Goal: Task Accomplishment & Management: Complete application form

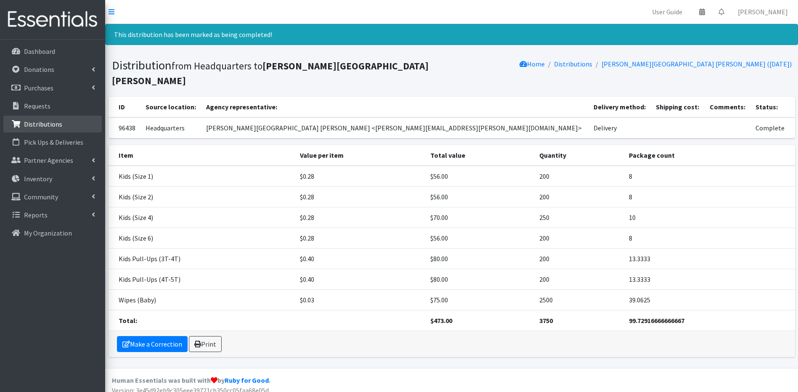
click at [66, 124] on link "Distributions" at bounding box center [52, 124] width 98 height 17
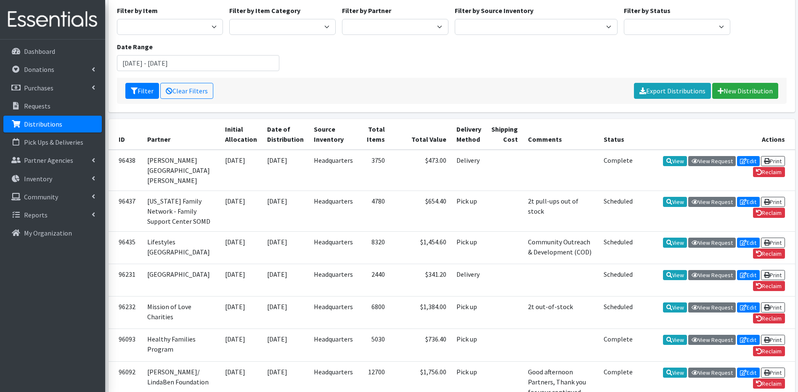
scroll to position [84, 0]
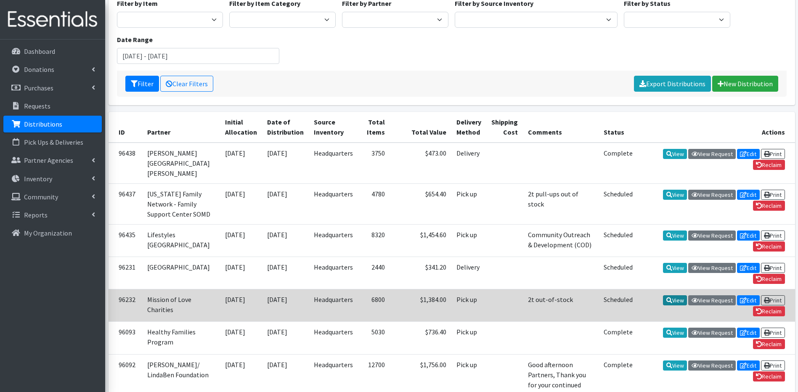
click at [678, 305] on link "View" at bounding box center [675, 300] width 24 height 10
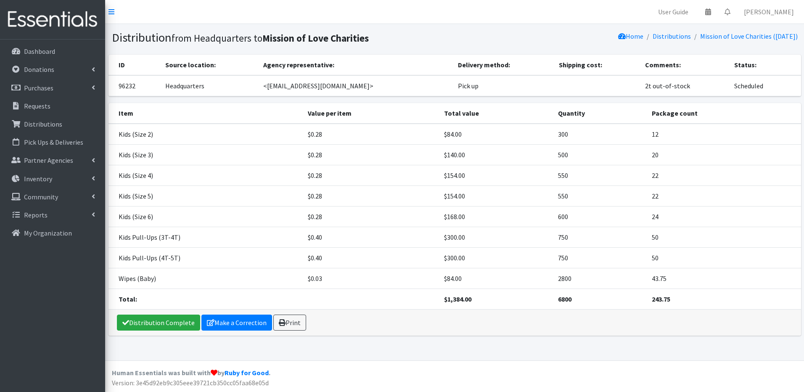
drag, startPoint x: 387, startPoint y: 374, endPoint x: 382, endPoint y: 375, distance: 4.2
click at [383, 375] on footer "Human Essentials was built with by Ruby for Good . Version: 3e45d92eb9c305eee39…" at bounding box center [454, 376] width 699 height 32
click at [382, 375] on footer "Human Essentials was built with by Ruby for Good . Version: 3e45d92eb9c305eee39…" at bounding box center [454, 376] width 699 height 32
click at [381, 375] on footer "Human Essentials was built with by Ruby for Good . Version: 3e45d92eb9c305eee39…" at bounding box center [454, 376] width 699 height 32
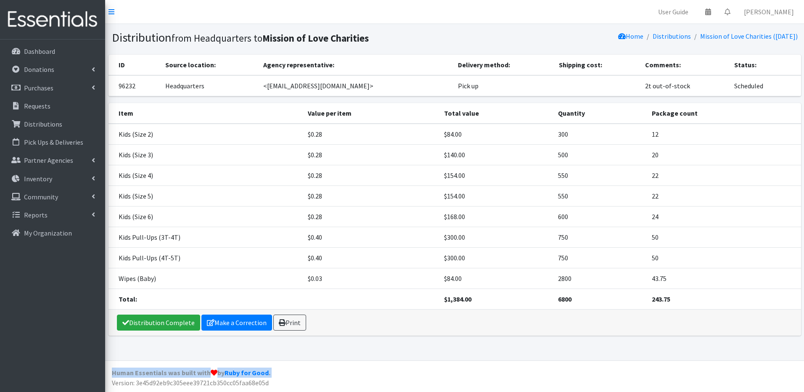
click at [381, 375] on footer "Human Essentials was built with by Ruby for Good . Version: 3e45d92eb9c305eee39…" at bounding box center [454, 376] width 699 height 32
click at [380, 375] on footer "Human Essentials was built with by Ruby for Good . Version: 3e45d92eb9c305eee39…" at bounding box center [454, 376] width 699 height 32
drag, startPoint x: 380, startPoint y: 375, endPoint x: 372, endPoint y: 383, distance: 11.0
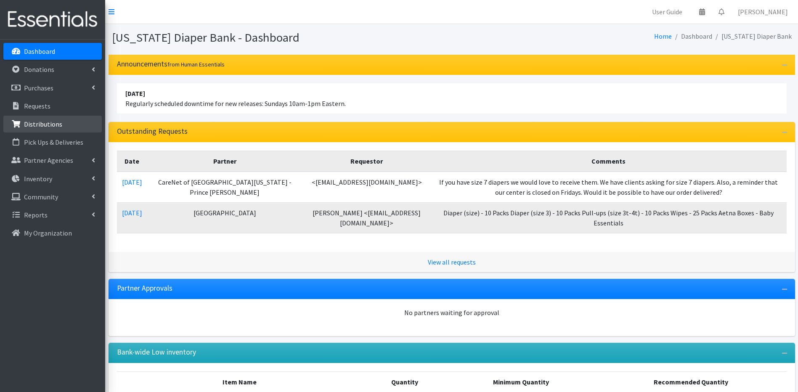
click at [36, 125] on p "Distributions" at bounding box center [43, 124] width 38 height 8
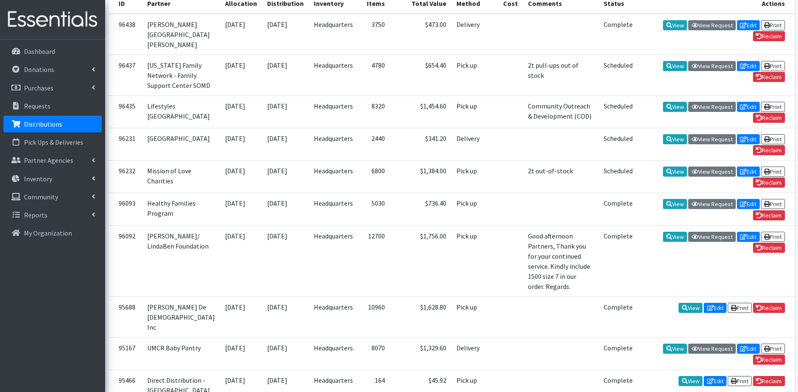
scroll to position [266, 0]
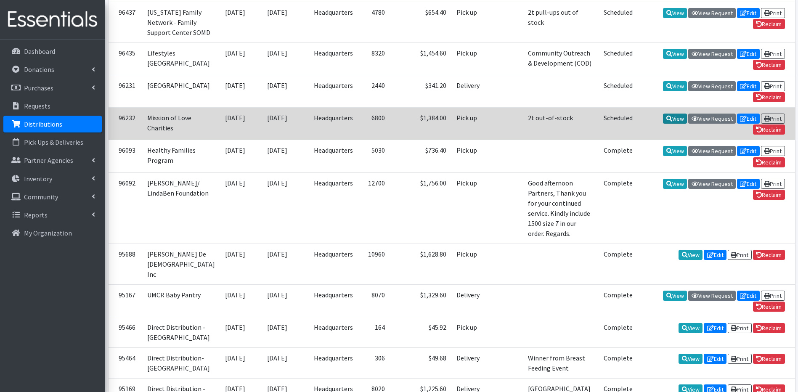
click at [670, 124] on link "View" at bounding box center [675, 119] width 24 height 10
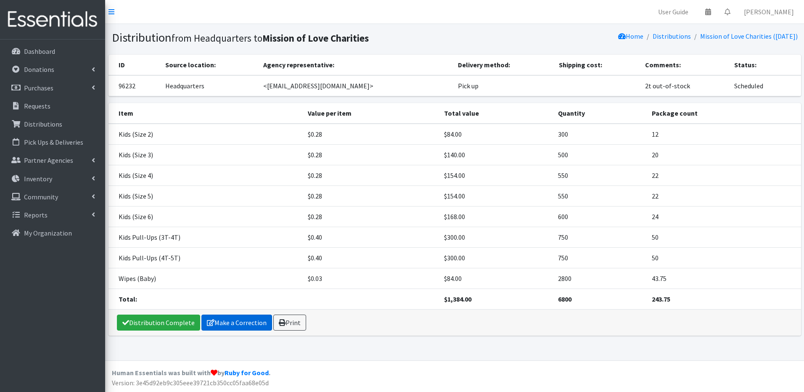
click at [206, 328] on link "Make a Correction" at bounding box center [236, 323] width 71 height 16
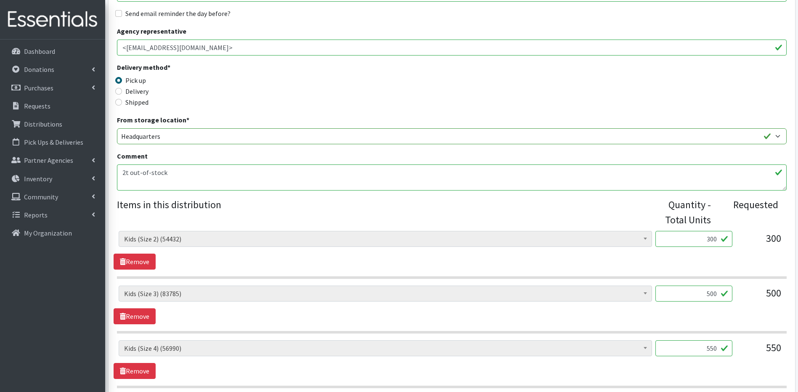
scroll to position [157, 0]
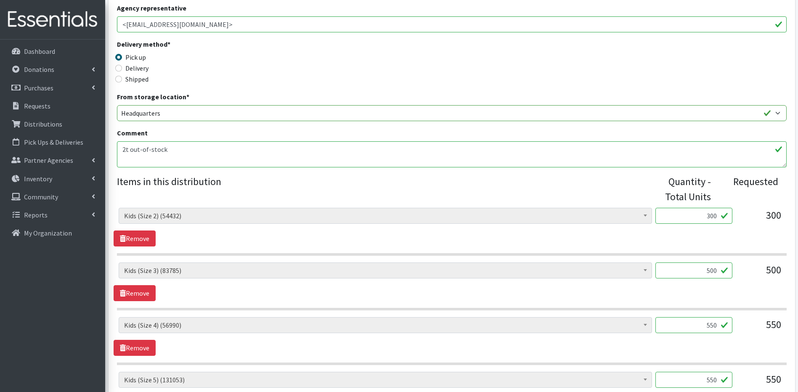
click at [712, 324] on input "550" at bounding box center [693, 325] width 77 height 16
type input "600"
click at [713, 380] on input "550" at bounding box center [693, 380] width 77 height 16
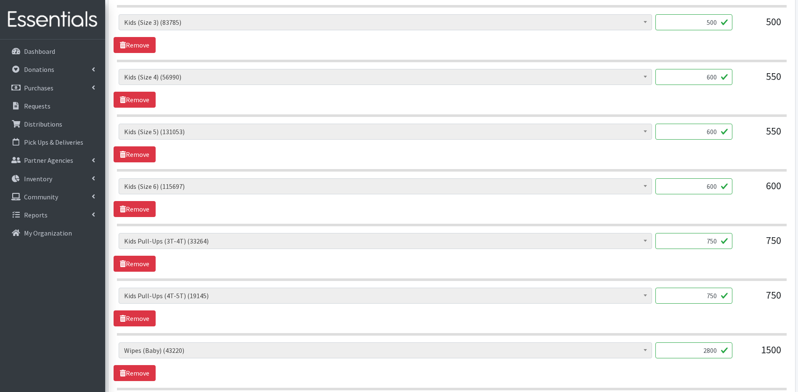
scroll to position [409, 0]
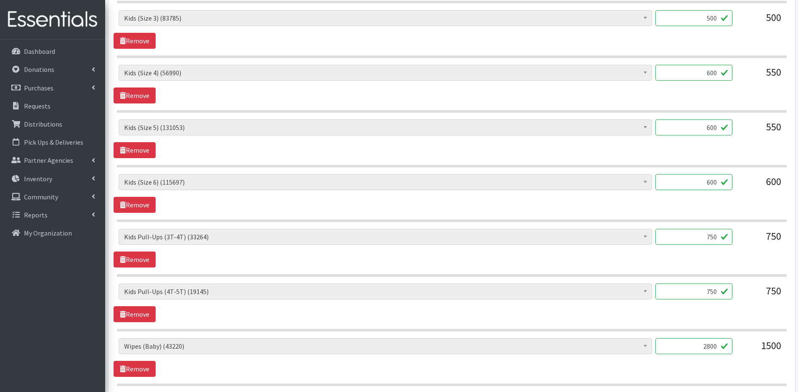
type input "600"
click at [797, 384] on div "Partner * Adventis Health Center Annabelle Beavan/ LindaBen Foundation Benjamin…" at bounding box center [451, 81] width 693 height 873
click at [712, 346] on input "2800" at bounding box center [693, 346] width 77 height 16
type input "2880"
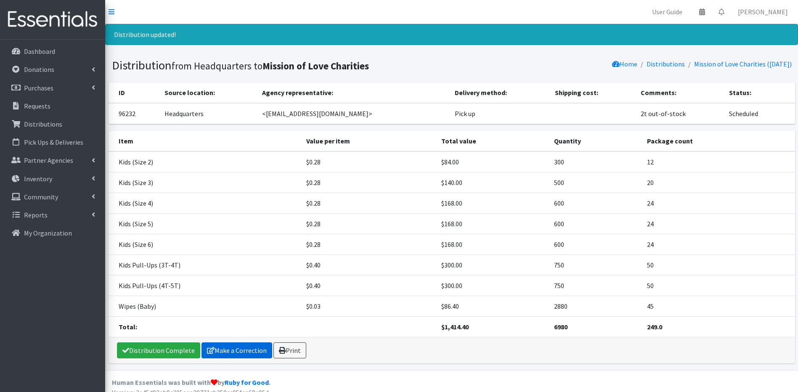
click at [226, 348] on link "Make a Correction" at bounding box center [236, 350] width 71 height 16
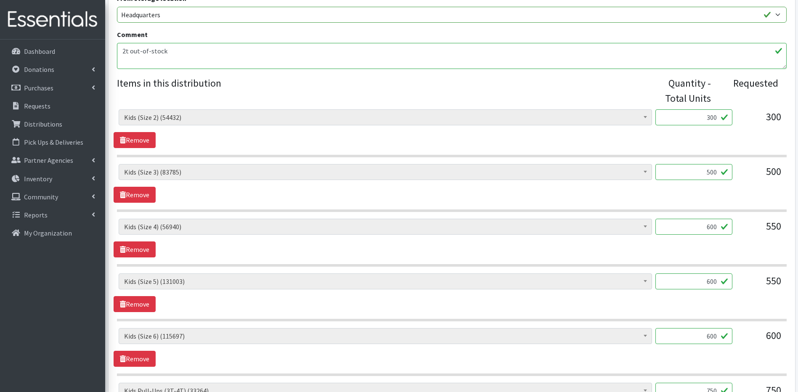
scroll to position [318, 0]
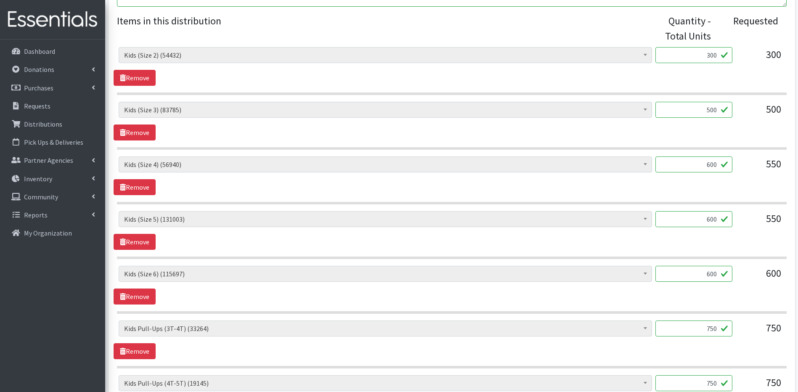
click at [712, 384] on input "750" at bounding box center [693, 383] width 77 height 16
type input "760"
click at [717, 331] on input "750" at bounding box center [693, 328] width 77 height 16
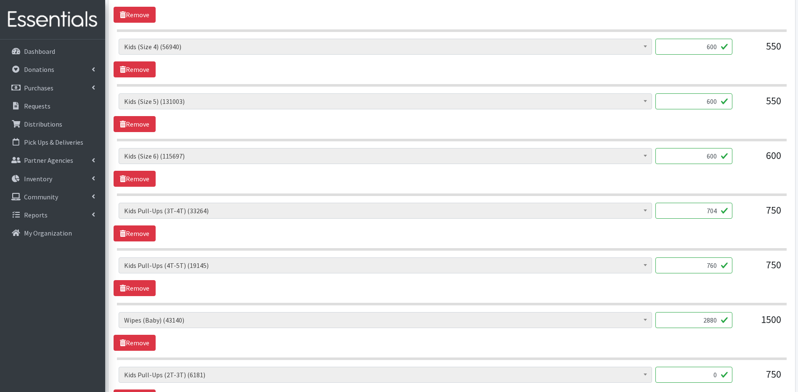
scroll to position [452, 0]
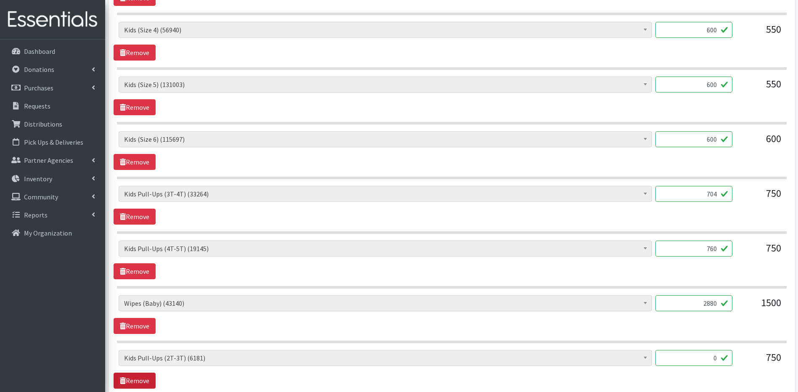
type input "704"
click at [137, 377] on link "Remove" at bounding box center [135, 381] width 42 height 16
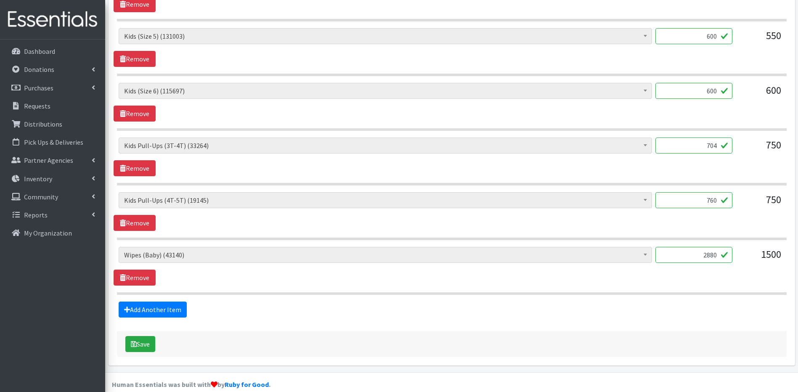
scroll to position [503, 0]
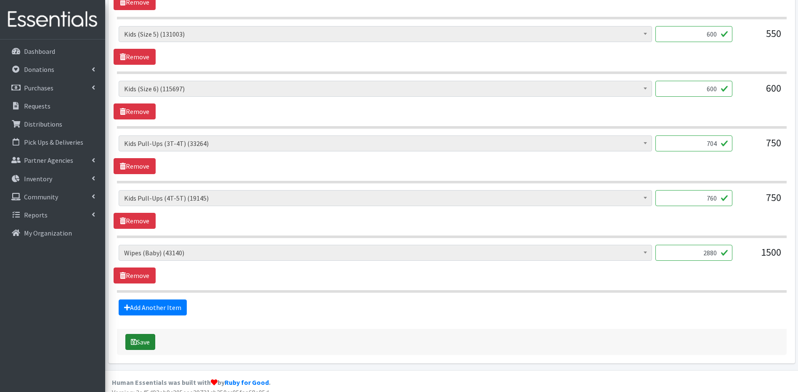
click at [136, 343] on icon "submit" at bounding box center [134, 342] width 6 height 7
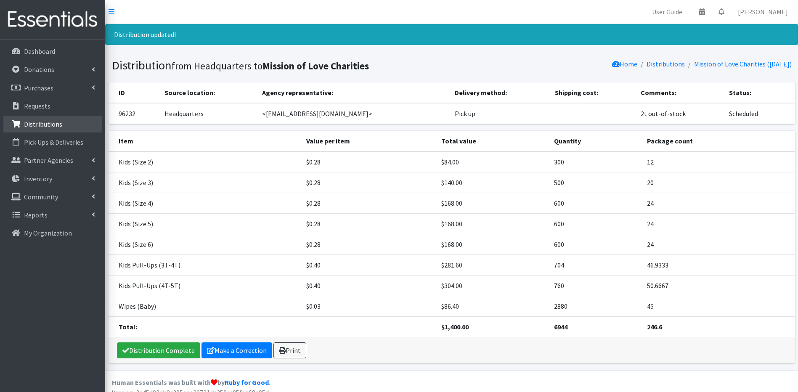
click at [18, 123] on icon at bounding box center [16, 124] width 11 height 8
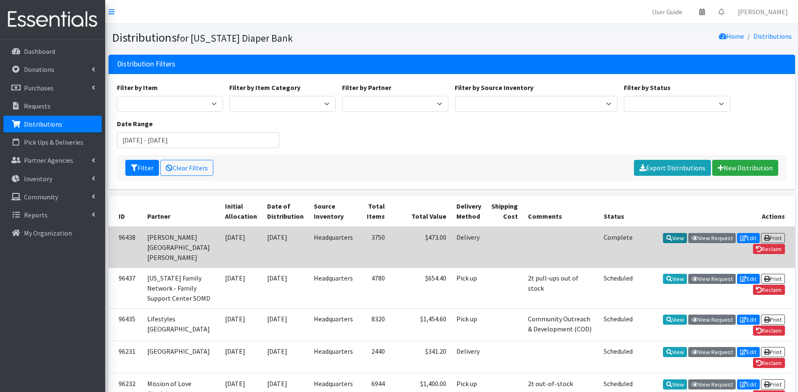
click at [673, 234] on link "View" at bounding box center [675, 238] width 24 height 10
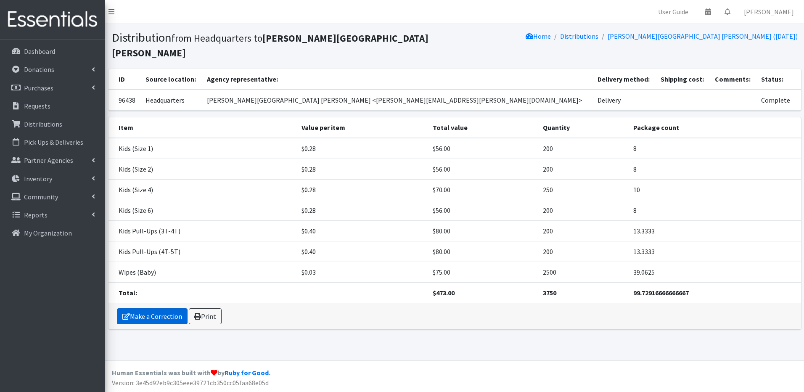
click at [137, 308] on link "Make a Correction" at bounding box center [152, 316] width 71 height 16
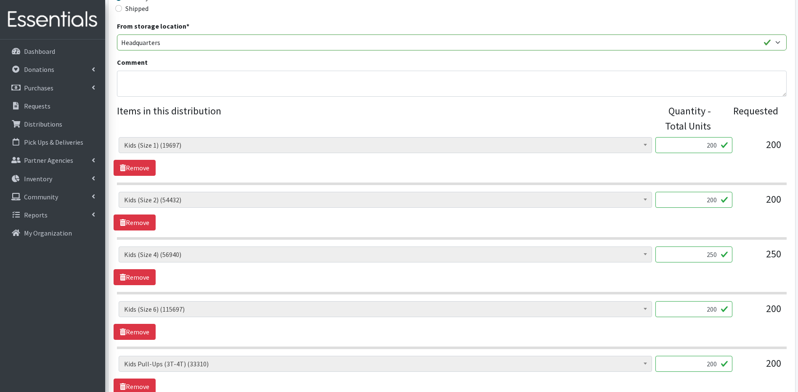
scroll to position [236, 0]
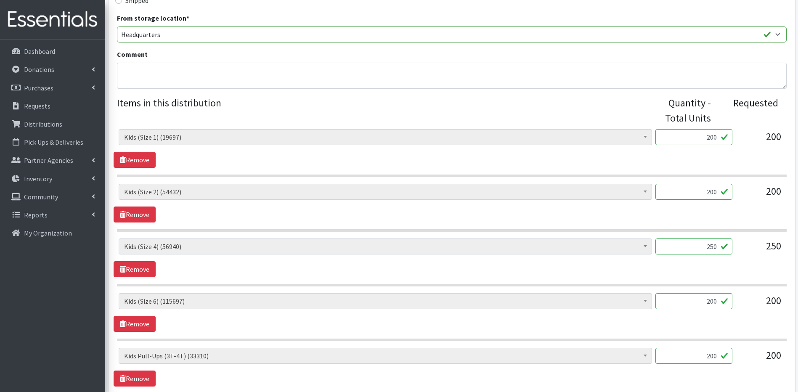
click at [713, 356] on input "200" at bounding box center [693, 356] width 77 height 16
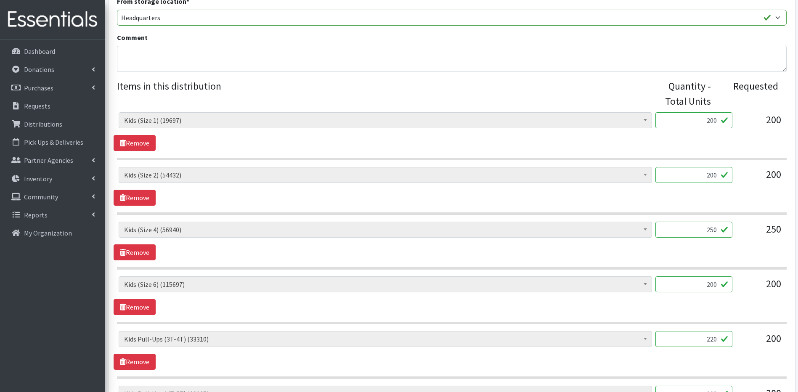
scroll to position [269, 0]
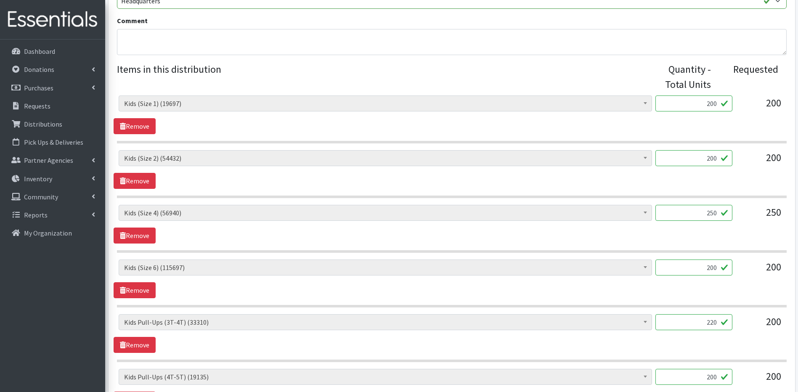
type input "220"
click at [716, 378] on input "200" at bounding box center [693, 377] width 77 height 16
type input "2"
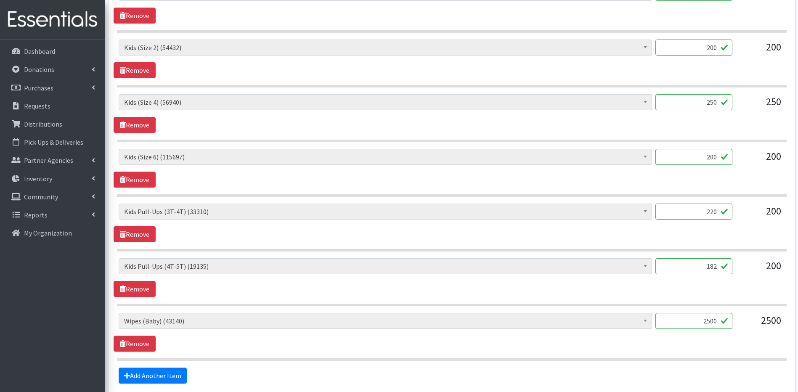
scroll to position [387, 0]
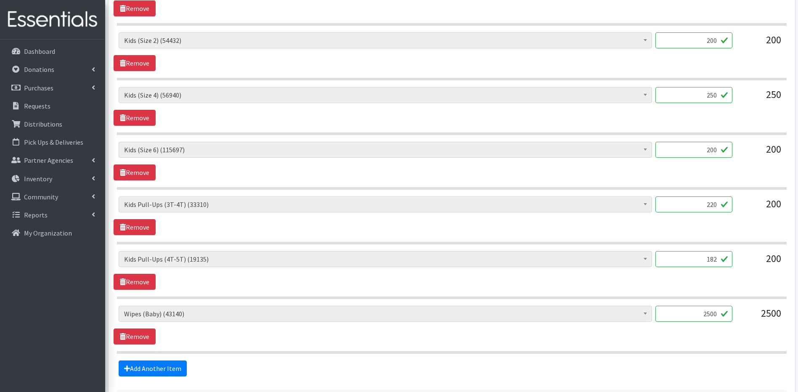
type input "182"
click at [712, 311] on input "2500" at bounding box center [693, 314] width 77 height 16
click at [714, 311] on input "2500" at bounding box center [693, 314] width 77 height 16
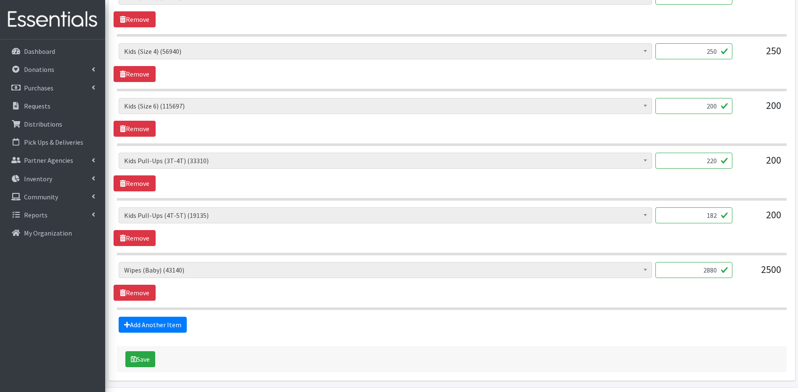
scroll to position [437, 0]
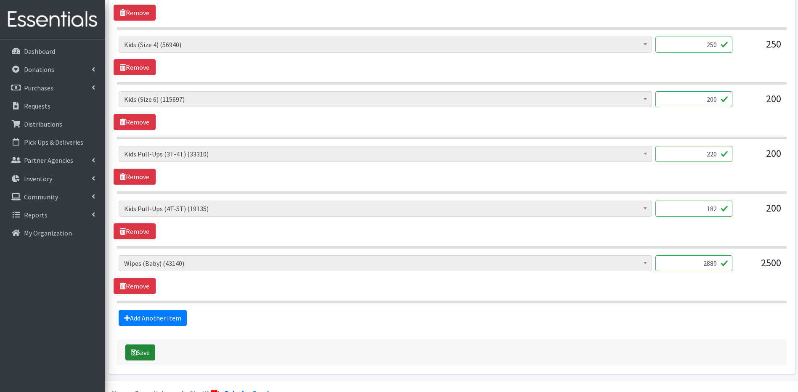
type input "2880"
drag, startPoint x: 151, startPoint y: 344, endPoint x: 147, endPoint y: 342, distance: 4.3
click at [148, 343] on div "Save" at bounding box center [452, 352] width 670 height 26
click at [136, 352] on icon "submit" at bounding box center [134, 352] width 6 height 7
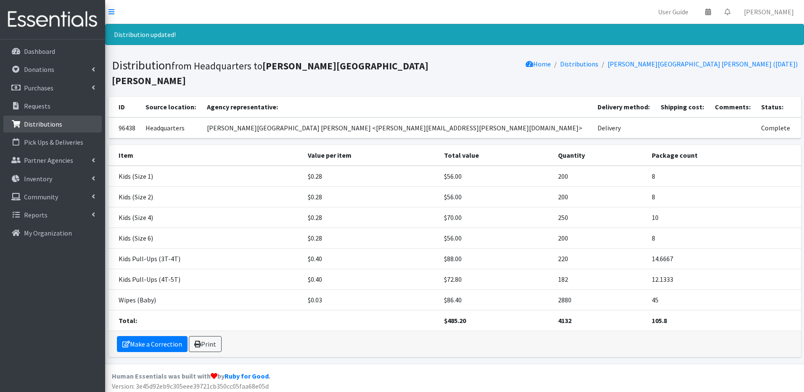
click at [40, 121] on p "Distributions" at bounding box center [43, 124] width 38 height 8
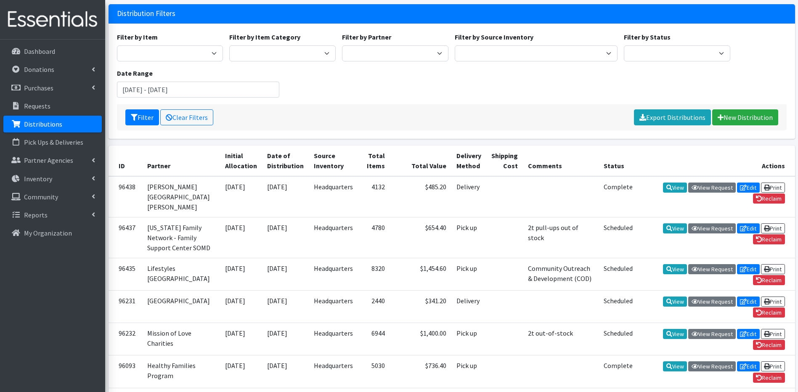
scroll to position [67, 0]
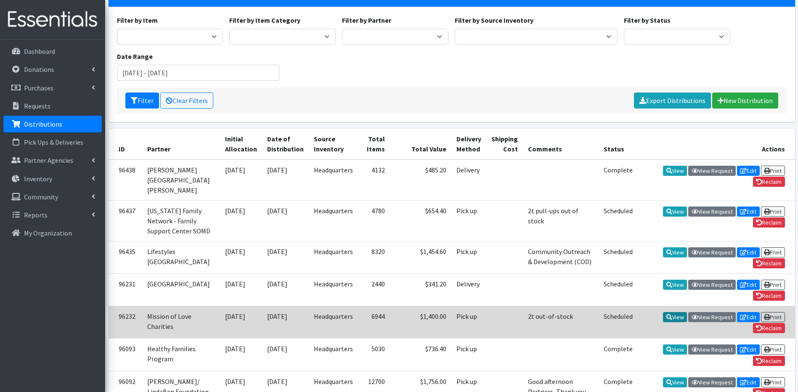
click at [672, 322] on link "View" at bounding box center [675, 317] width 24 height 10
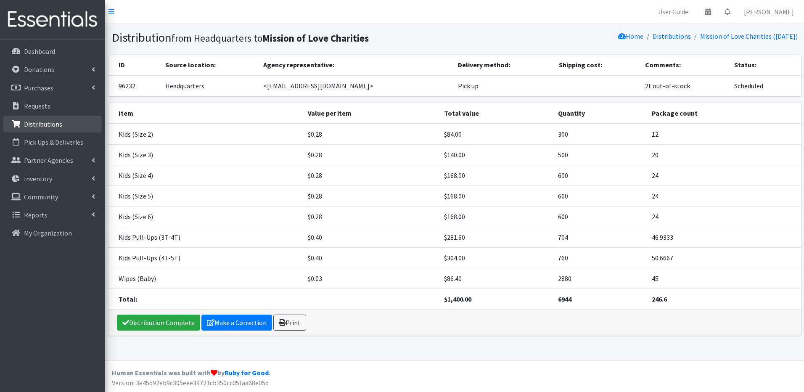
click at [58, 126] on p "Distributions" at bounding box center [43, 124] width 38 height 8
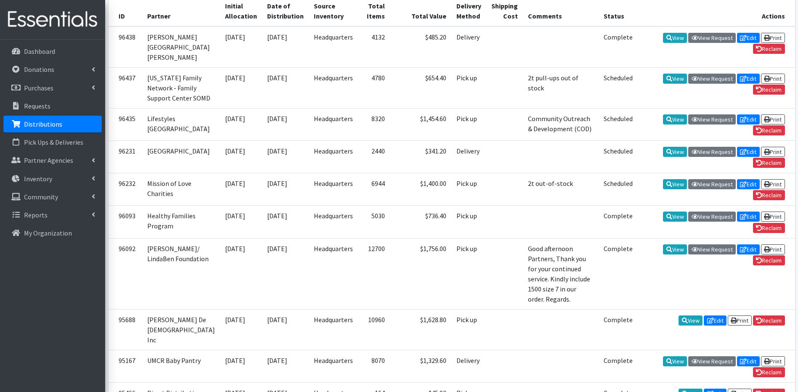
scroll to position [224, 0]
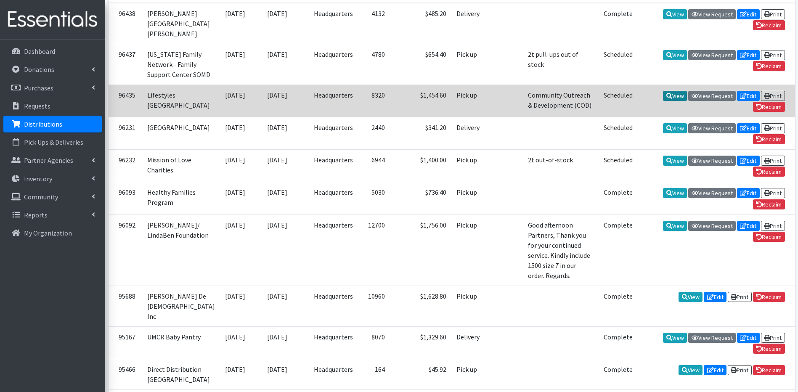
click at [667, 99] on icon at bounding box center [669, 96] width 6 height 6
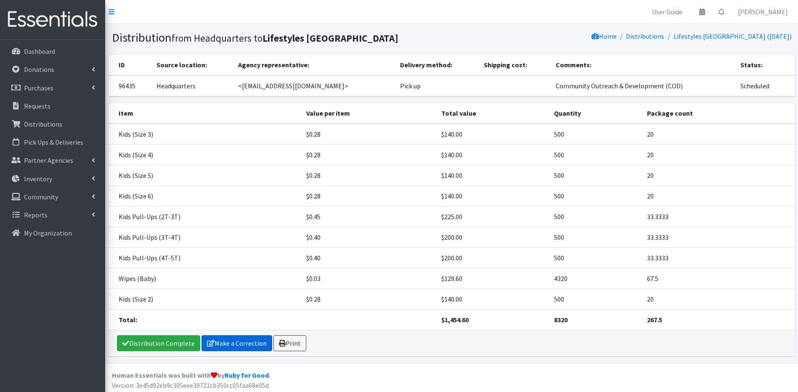
click at [222, 339] on link "Make a Correction" at bounding box center [236, 343] width 71 height 16
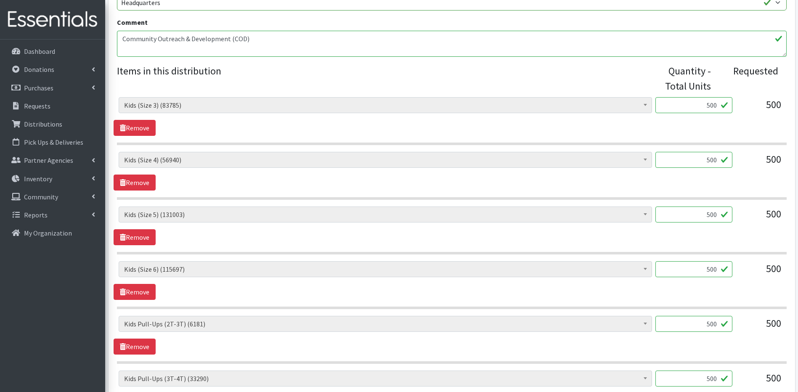
scroll to position [200, 0]
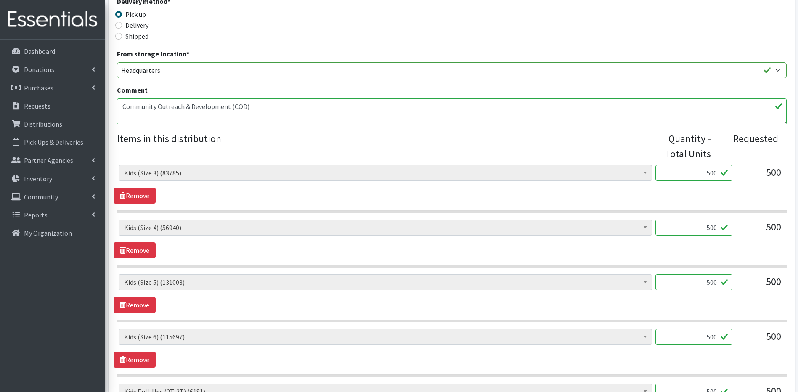
click at [710, 172] on input "500" at bounding box center [693, 173] width 77 height 16
type input "600"
click at [710, 228] on input "500" at bounding box center [693, 228] width 77 height 16
type input "600"
click at [709, 283] on input "500" at bounding box center [693, 282] width 77 height 16
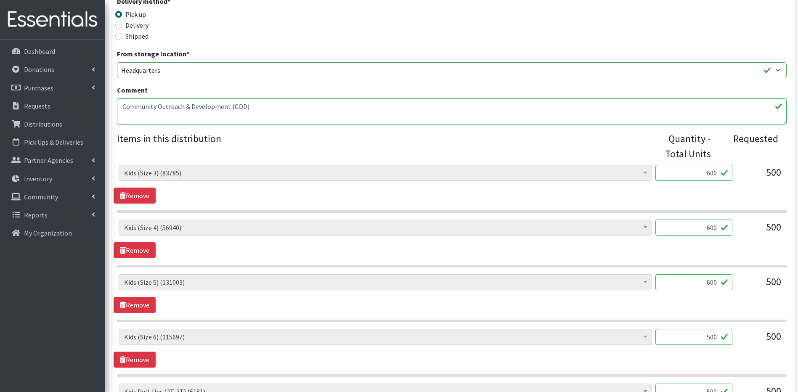
type input "600"
click at [710, 334] on input "500" at bounding box center [693, 337] width 77 height 16
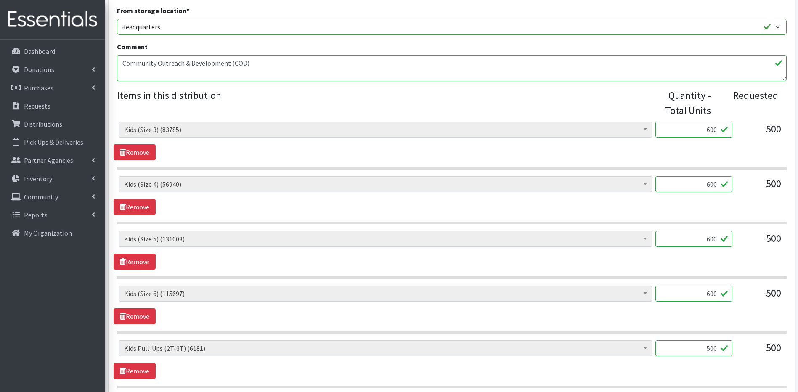
scroll to position [250, 0]
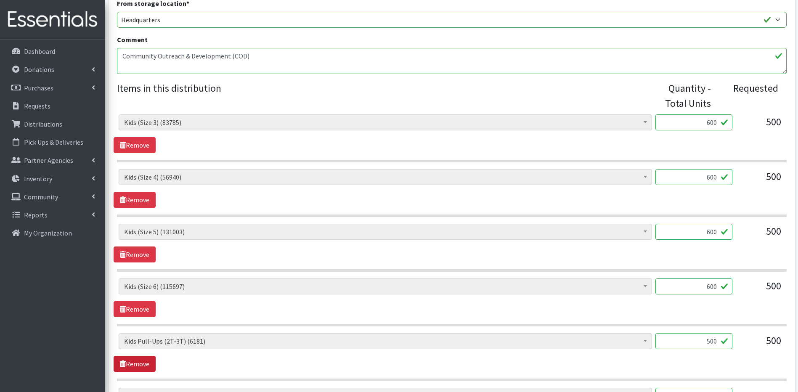
type input "600"
click at [130, 366] on link "Remove" at bounding box center [135, 364] width 42 height 16
click at [152, 69] on textarea "Community Outreach & Development (COD)" at bounding box center [452, 61] width 670 height 26
click at [120, 66] on textarea "Community Outreach & Development (COD)" at bounding box center [452, 61] width 670 height 26
click at [246, 54] on textarea "Community Outreach & Development (COD)" at bounding box center [452, 61] width 670 height 26
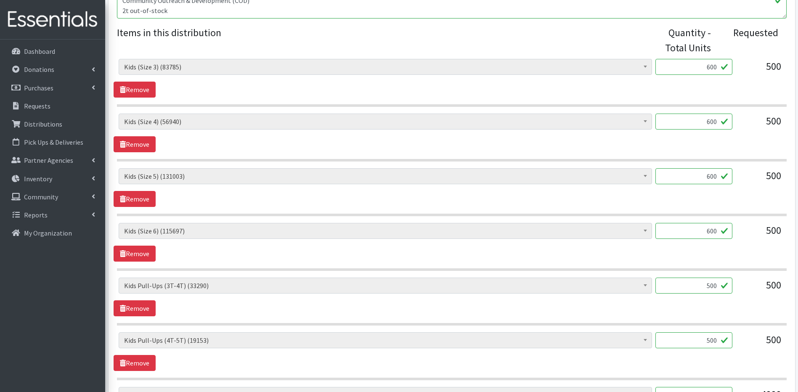
scroll to position [318, 0]
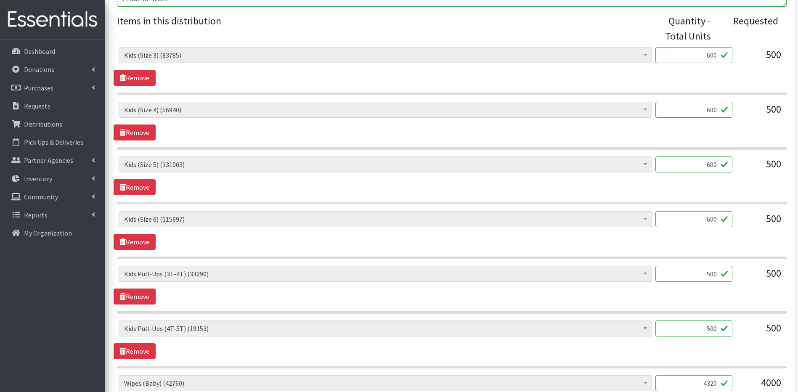
type textarea "Community Outreach & Development (COD) 2t out-of-stock"
click at [716, 275] on input "500" at bounding box center [693, 274] width 77 height 16
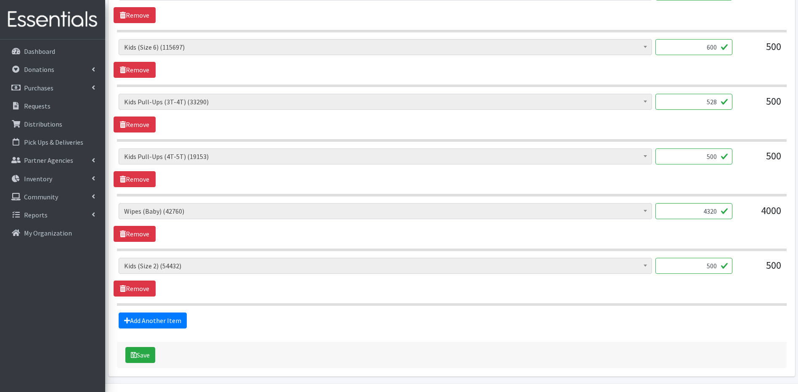
scroll to position [512, 0]
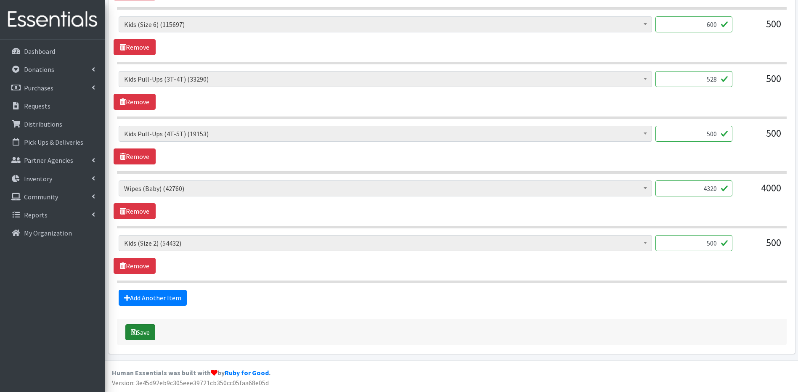
type input "528"
click at [140, 329] on button "Save" at bounding box center [140, 332] width 30 height 16
